Goal: Information Seeking & Learning: Compare options

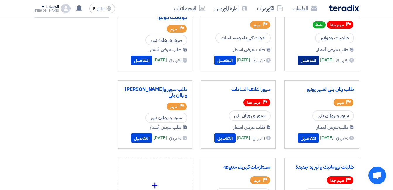
click at [306, 57] on button "التفاصيل" at bounding box center [308, 60] width 21 height 9
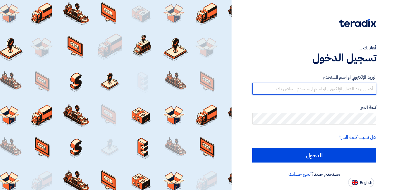
type input "[PERSON_NAME][EMAIL_ADDRESS][DOMAIN_NAME]"
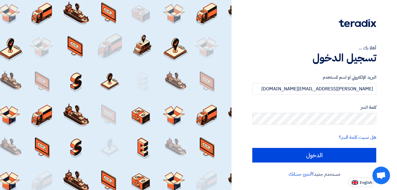
click at [289, 148] on form "البريد الإلكتروني او اسم المستخدم [EMAIL_ADDRESS][DOMAIN_NAME] كلمة السر هل نسي…" at bounding box center [314, 118] width 124 height 89
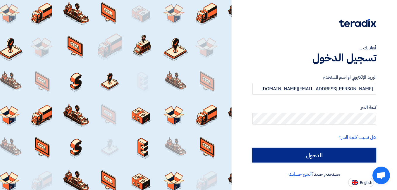
click at [290, 150] on input "الدخول" at bounding box center [314, 155] width 124 height 15
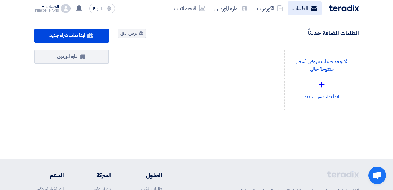
click at [304, 14] on link "الطلبات" at bounding box center [304, 8] width 34 height 14
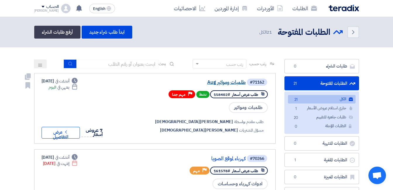
click at [236, 85] on link "طلمبات ومواتير Aug" at bounding box center [187, 82] width 117 height 5
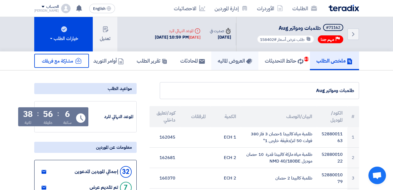
click at [217, 58] on h5 "العروض الماليه" at bounding box center [234, 60] width 34 height 7
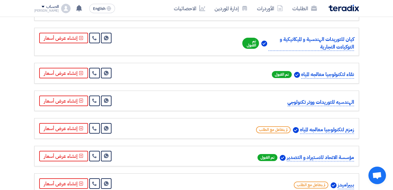
scroll to position [585, 0]
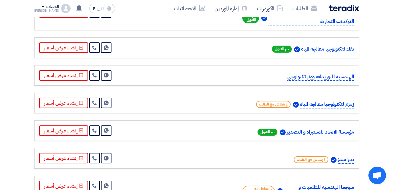
drag, startPoint x: 287, startPoint y: 84, endPoint x: 326, endPoint y: 82, distance: 39.2
click at [326, 128] on p "مؤسسة الاتحاد للاستيراد و التصدير" at bounding box center [319, 132] width 67 height 8
click at [324, 128] on p "مؤسسة الاتحاد للاستيراد و التصدير" at bounding box center [319, 132] width 67 height 8
click at [325, 128] on p "مؤسسة الاتحاد للاستيراد و التصدير" at bounding box center [319, 132] width 67 height 8
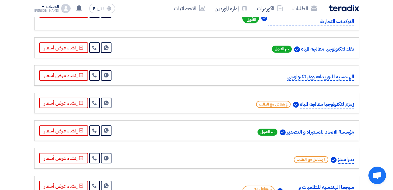
click at [325, 128] on p "مؤسسة الاتحاد للاستيراد و التصدير" at bounding box center [319, 132] width 67 height 8
click at [359, 87] on div "مرسل بواسطة: – المورد ([PERSON_NAME]) عرض أسعار رقم: TX_71162_2358854_21 Contac…" at bounding box center [196, 99] width 333 height 1118
click at [374, 96] on section "عروض الأسعار المستلمة عروض 32 مقارنة عروض الأسعار مقارنة رقمية للعروض رتب حسب ر…" at bounding box center [196, 78] width 393 height 1184
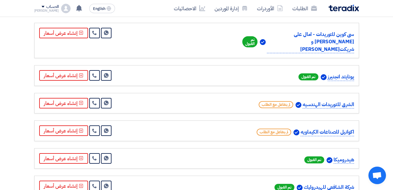
scroll to position [1052, 0]
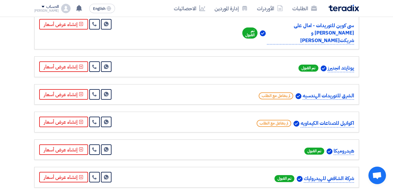
click at [344, 147] on p "هيدروميكا" at bounding box center [343, 151] width 20 height 8
drag, startPoint x: 344, startPoint y: 94, endPoint x: 197, endPoint y: 1, distance: 173.6
click at [344, 147] on p "هيدروميكا" at bounding box center [343, 151] width 20 height 8
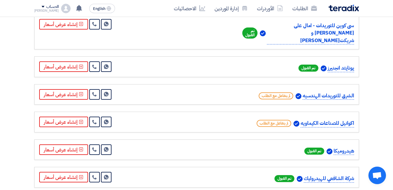
click at [344, 147] on p "هيدروميكا" at bounding box center [343, 151] width 20 height 8
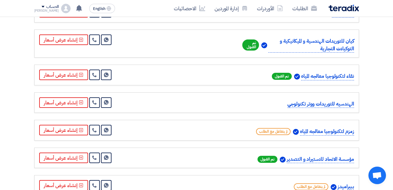
scroll to position [555, 0]
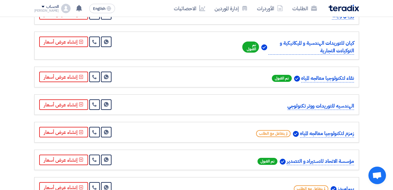
click at [305, 158] on p "مؤسسة الاتحاد للاستيراد و التصدير" at bounding box center [319, 162] width 67 height 8
drag, startPoint x: 305, startPoint y: 114, endPoint x: 194, endPoint y: 1, distance: 158.8
click at [305, 158] on p "مؤسسة الاتحاد للاستيراد و التصدير" at bounding box center [319, 162] width 67 height 8
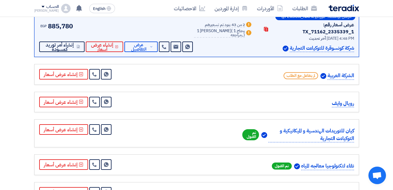
scroll to position [438, 0]
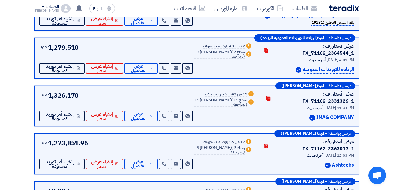
scroll to position [175, 0]
